Goal: Book appointment/travel/reservation

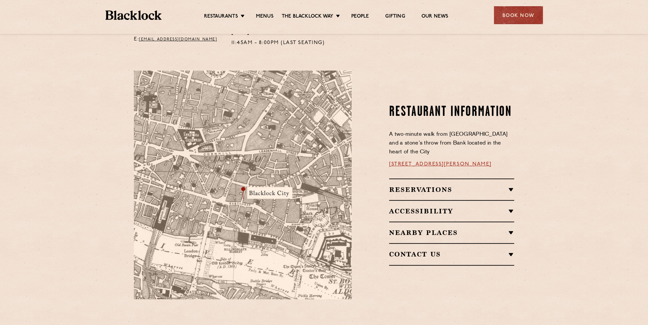
scroll to position [326, 0]
drag, startPoint x: 492, startPoint y: 156, endPoint x: 385, endPoint y: 159, distance: 106.7
click at [385, 159] on div "Restaurant Information A two-minute walk from [GEOGRAPHIC_DATA] and a stone’s t…" at bounding box center [437, 184] width 162 height 229
drag, startPoint x: 385, startPoint y: 159, endPoint x: 397, endPoint y: 158, distance: 11.4
copy link "[STREET_ADDRESS][PERSON_NAME]"
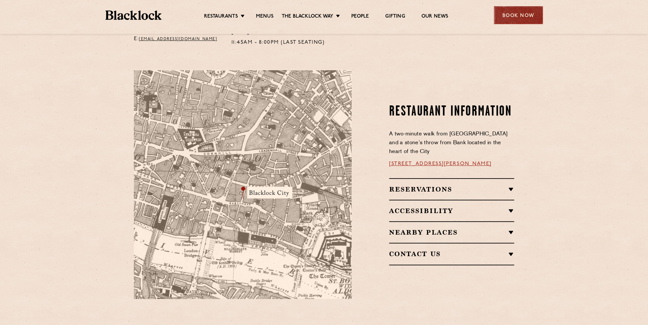
click at [520, 10] on div "Book Now" at bounding box center [518, 15] width 49 height 18
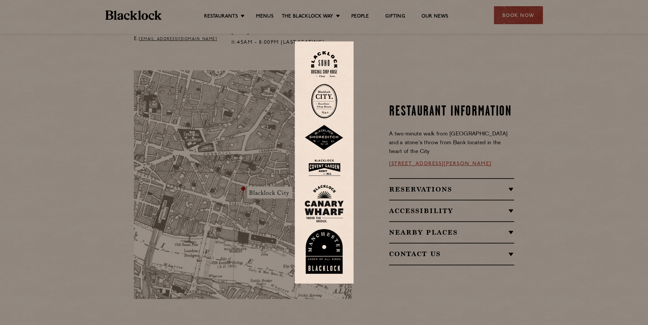
click at [332, 97] on img at bounding box center [324, 101] width 26 height 35
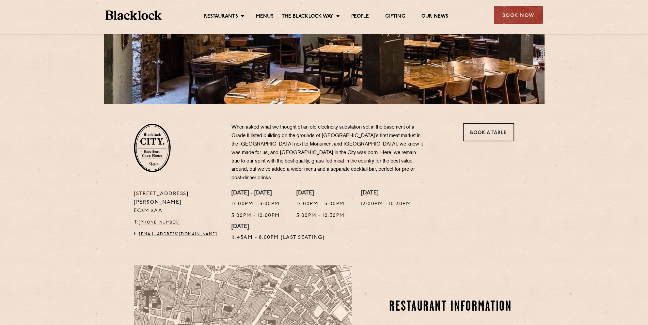
scroll to position [131, 0]
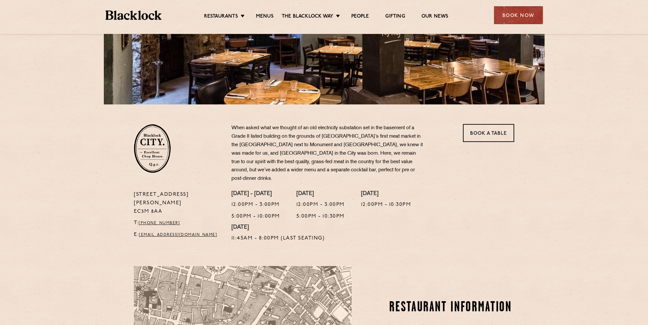
click at [161, 219] on p "T: [PHONE_NUMBER]" at bounding box center [178, 223] width 88 height 8
click at [162, 221] on link "[PHONE_NUMBER]" at bounding box center [159, 223] width 41 height 4
click at [266, 18] on link "Menus" at bounding box center [265, 16] width 18 height 7
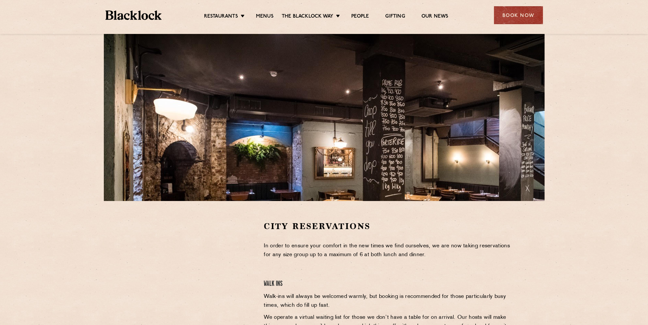
scroll to position [131, 0]
